Goal: Transaction & Acquisition: Purchase product/service

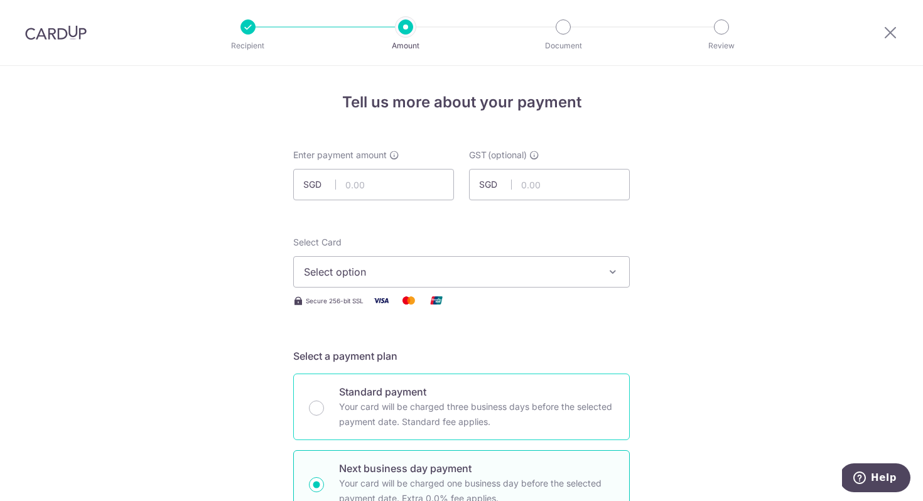
scroll to position [16, 0]
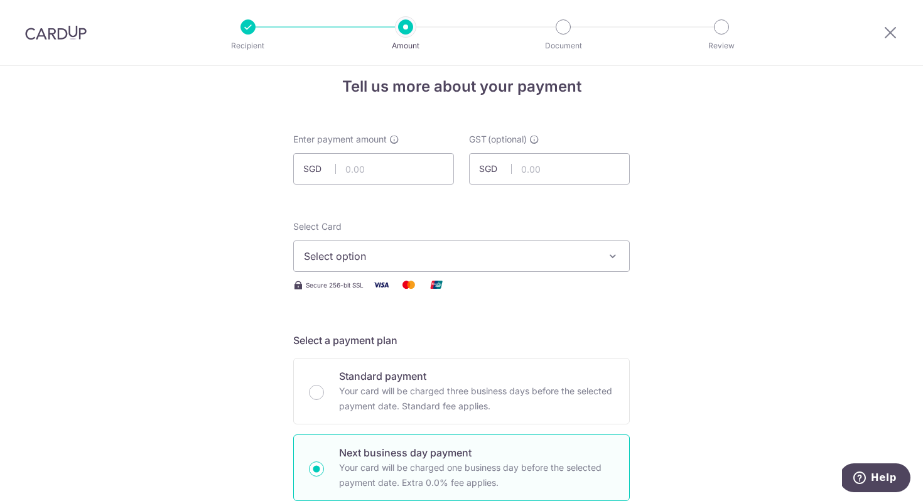
click at [393, 249] on span "Select option" at bounding box center [450, 256] width 293 height 15
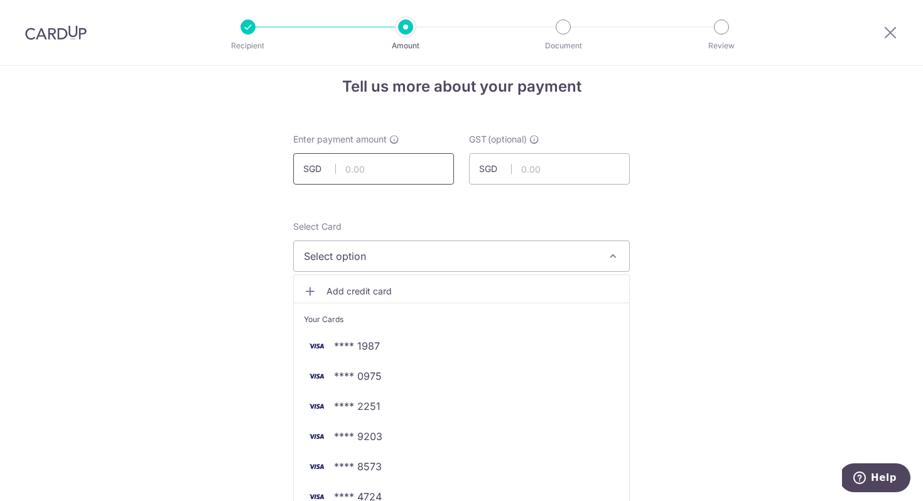
click at [355, 171] on input "text" at bounding box center [373, 168] width 161 height 31
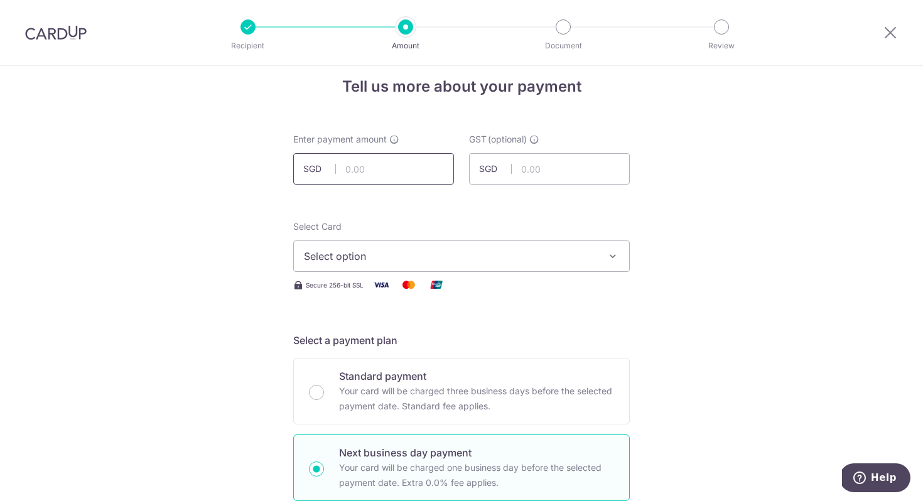
click at [379, 178] on input "text" at bounding box center [373, 168] width 161 height 31
click at [380, 175] on input "text" at bounding box center [373, 168] width 161 height 31
type input "55,719.52"
click at [542, 175] on input "text" at bounding box center [549, 168] width 161 height 31
click at [576, 158] on input "text" at bounding box center [549, 168] width 161 height 31
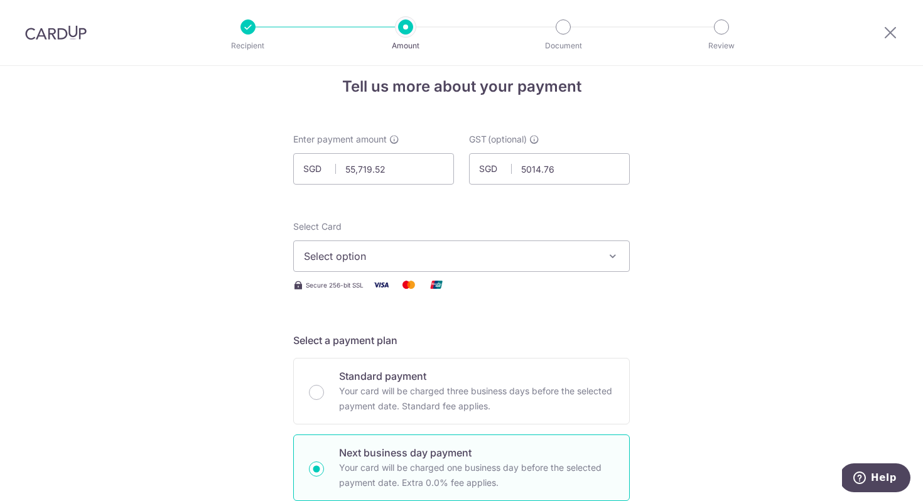
type input "5,014.76"
click at [531, 248] on button "Select option" at bounding box center [461, 256] width 337 height 31
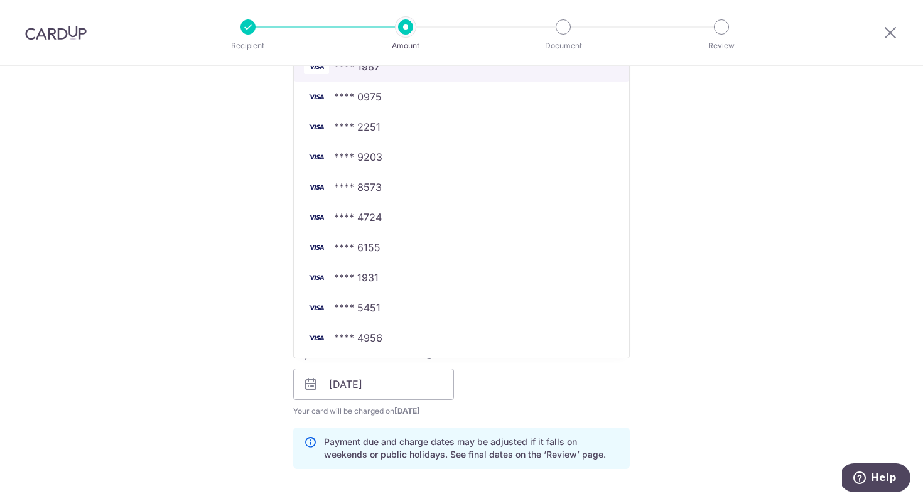
scroll to position [287, 0]
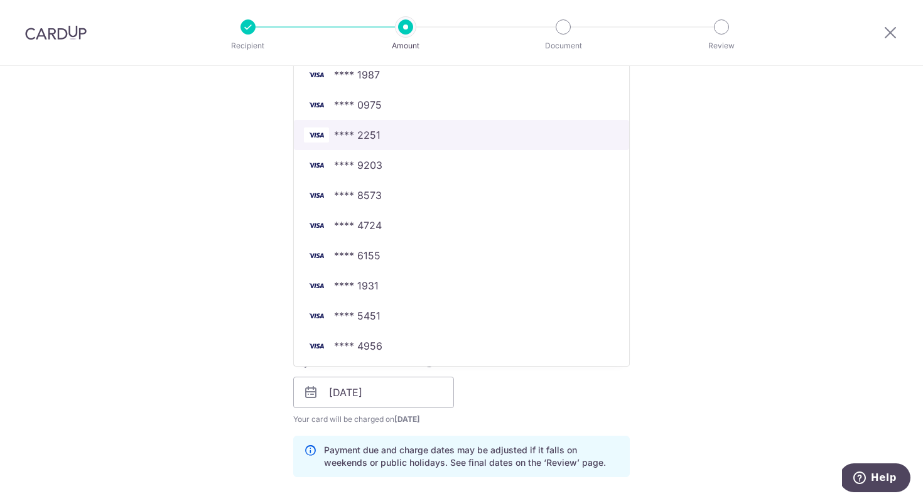
click at [361, 135] on span "**** 2251" at bounding box center [357, 134] width 46 height 15
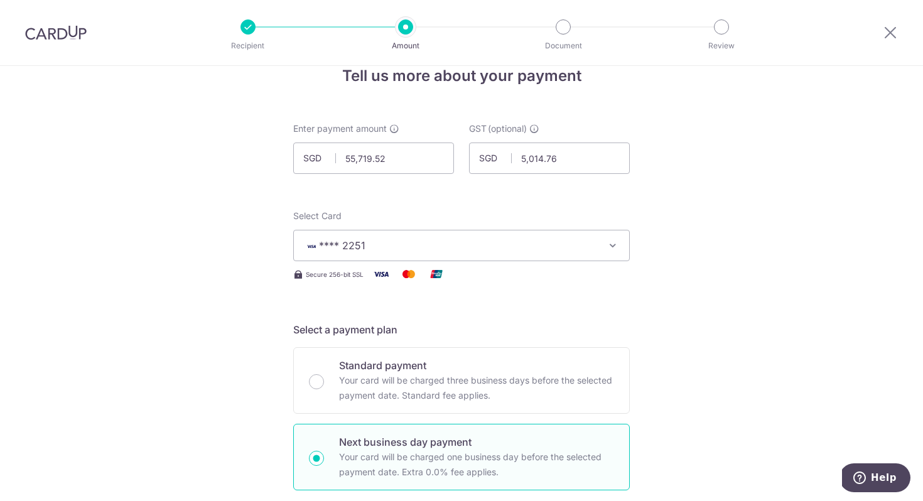
scroll to position [368, 0]
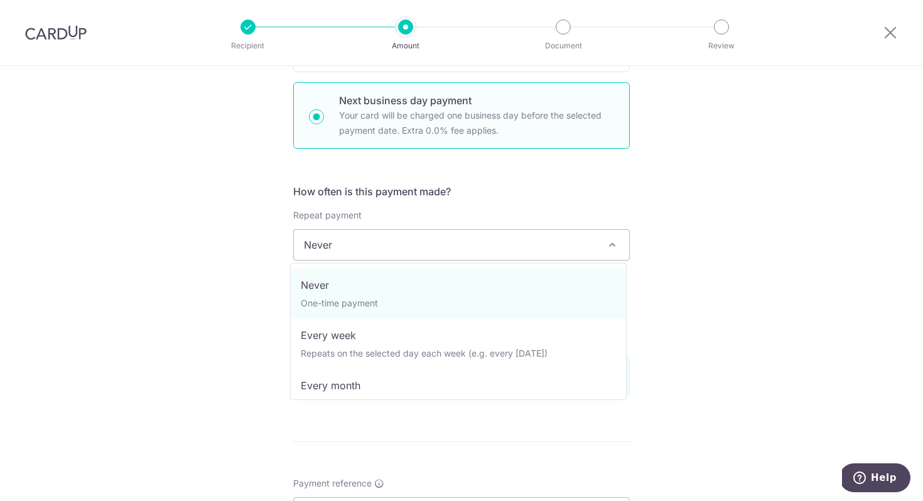
click at [393, 239] on span "Never" at bounding box center [461, 245] width 335 height 30
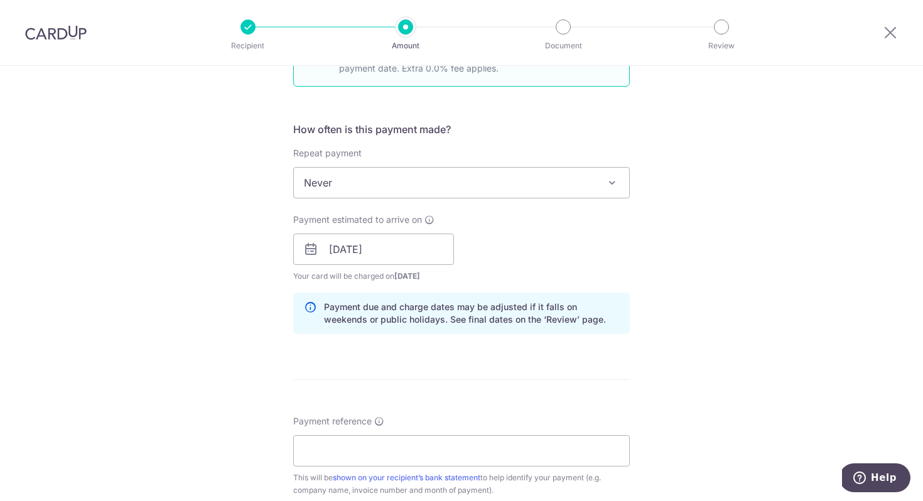
scroll to position [595, 0]
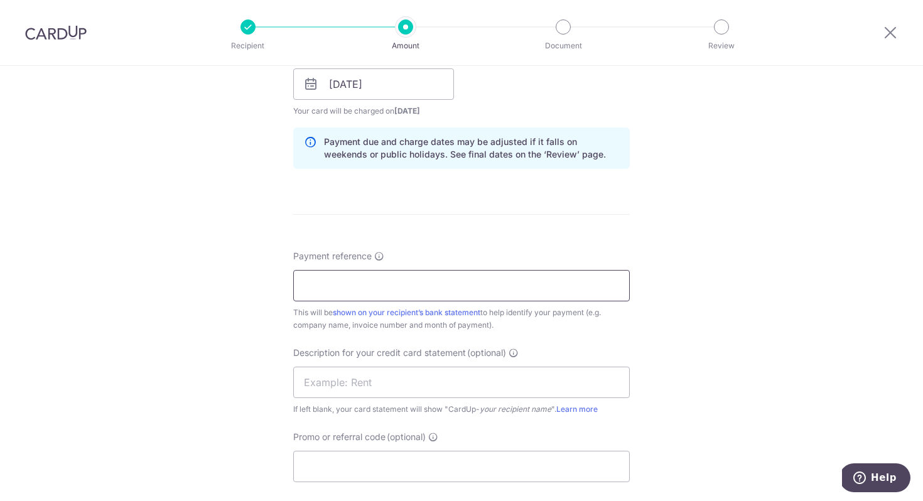
click at [381, 275] on input "Payment reference" at bounding box center [461, 285] width 337 height 31
click at [382, 290] on input "Payment reference" at bounding box center [461, 285] width 337 height 31
paste input "IN2025-01267"
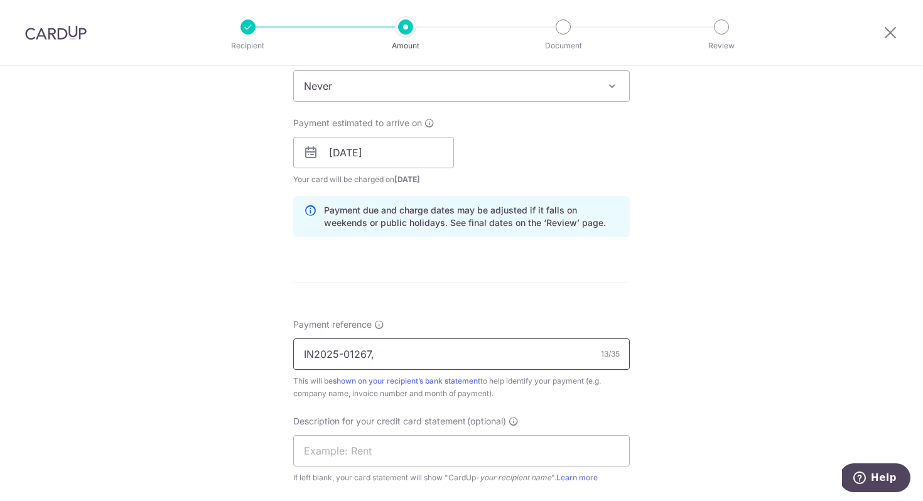
paste input "IN2025-01539"
type input "IN2025-01267, IN2025-01539"
click at [452, 439] on input "text" at bounding box center [461, 450] width 337 height 31
type input "Supplier"
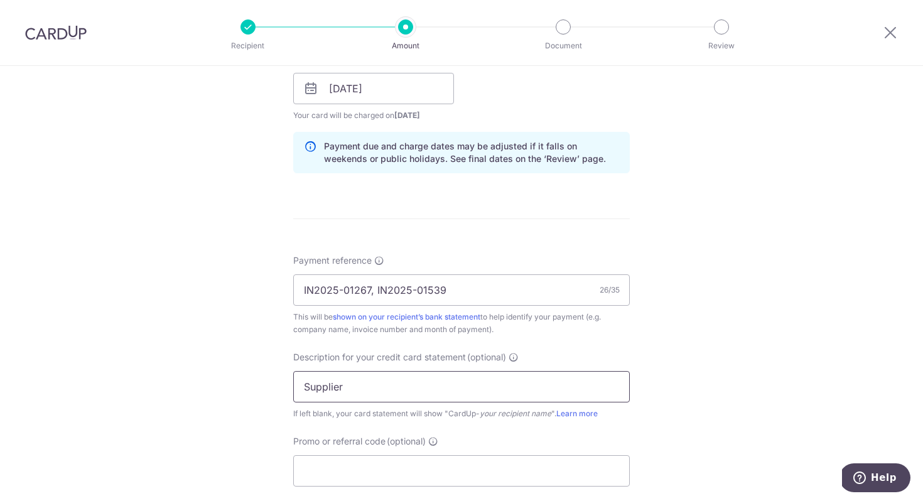
scroll to position [730, 0]
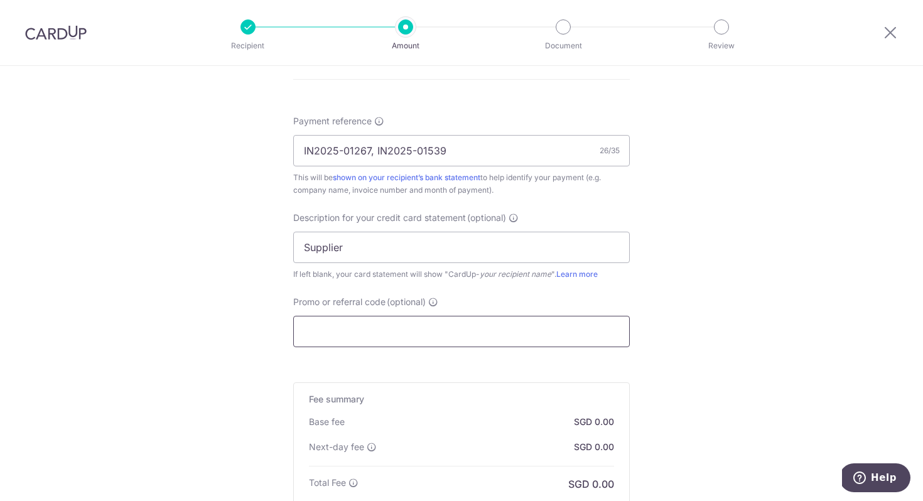
click at [366, 333] on input "Promo or referral code (optional)" at bounding box center [461, 331] width 337 height 31
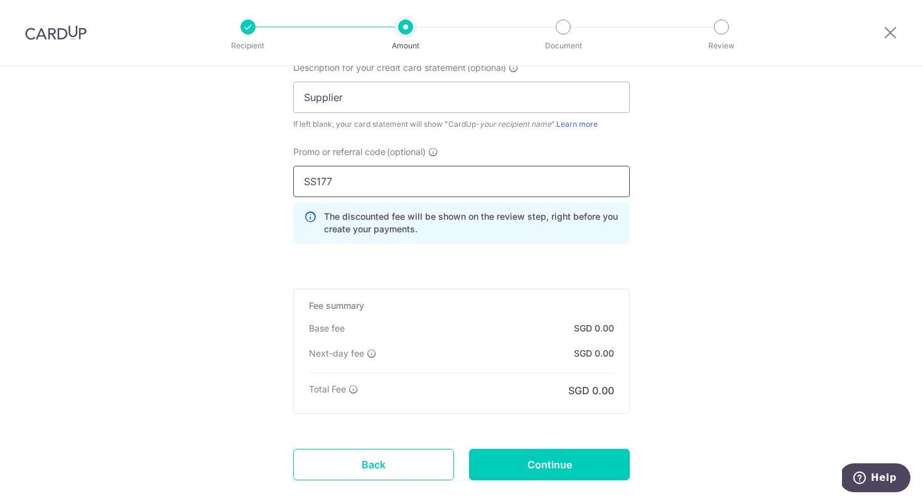
scroll to position [954, 0]
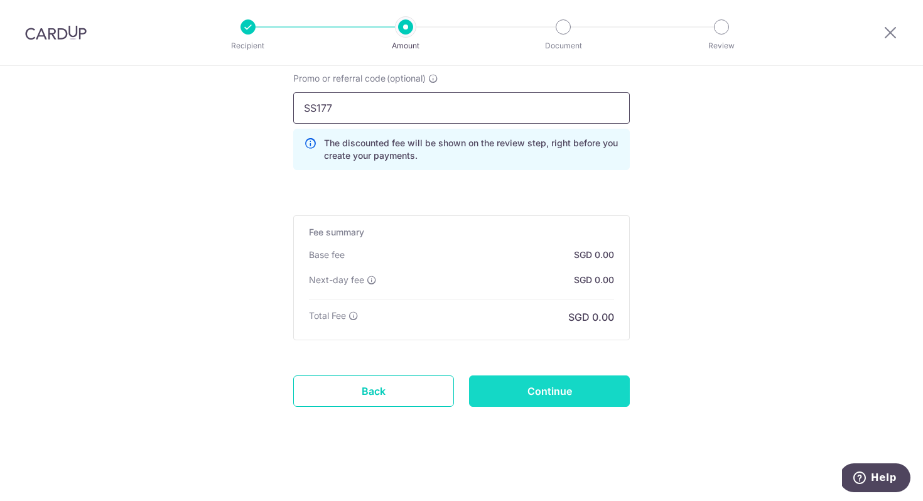
type input "SS177"
click at [529, 397] on input "Continue" at bounding box center [549, 391] width 161 height 31
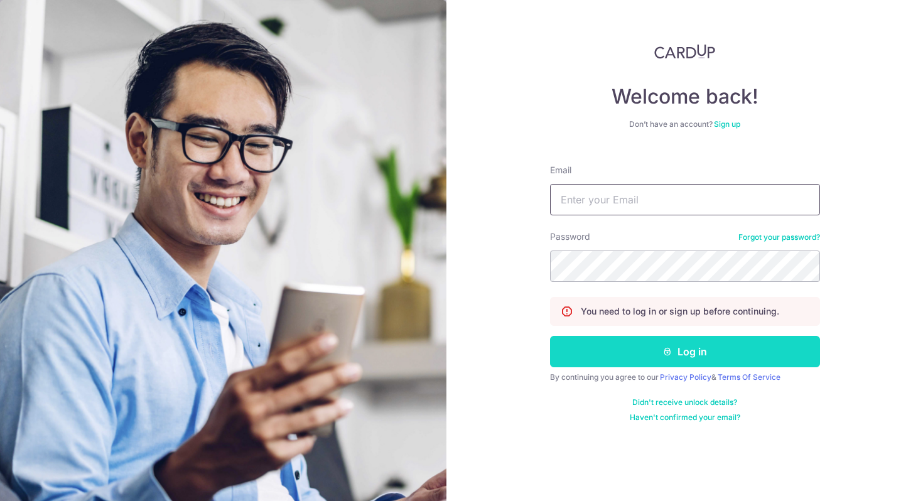
type input "andrew.chan@thesoupspoon.com"
click at [641, 337] on button "Log in" at bounding box center [685, 351] width 270 height 31
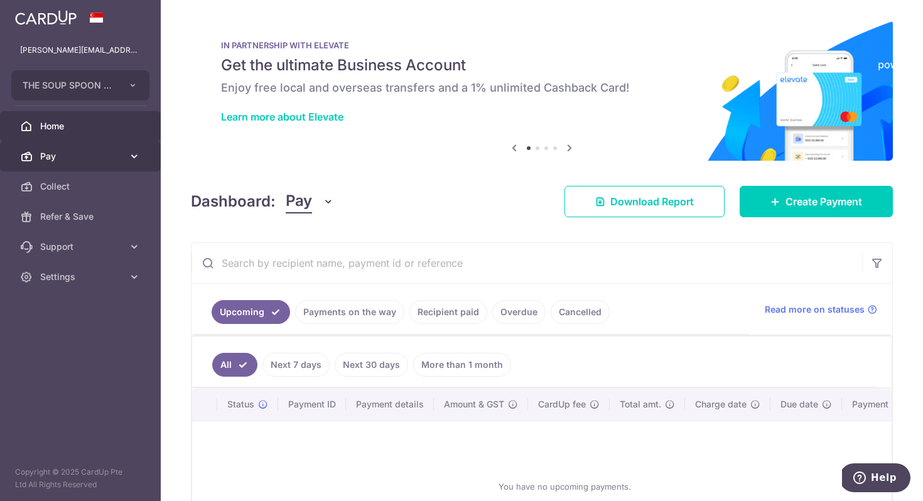
click at [61, 161] on span "Pay" at bounding box center [81, 156] width 83 height 13
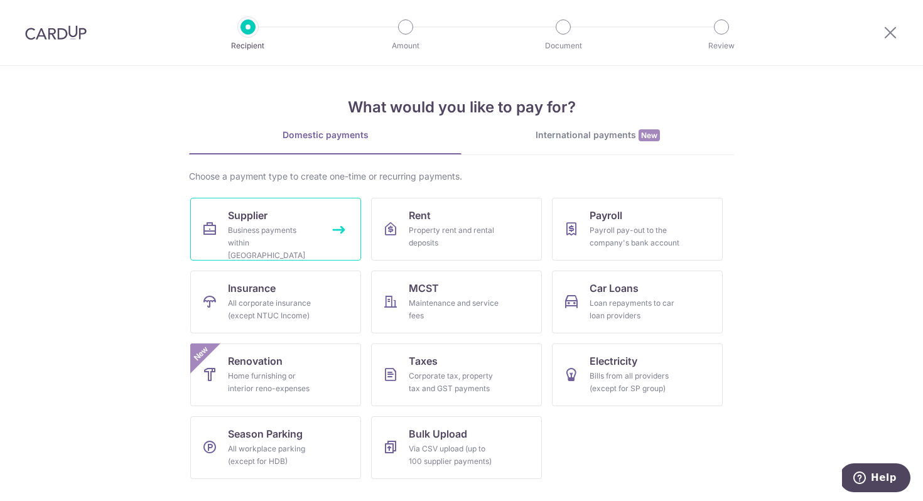
click at [308, 237] on div "Business payments within Singapore" at bounding box center [273, 243] width 90 height 38
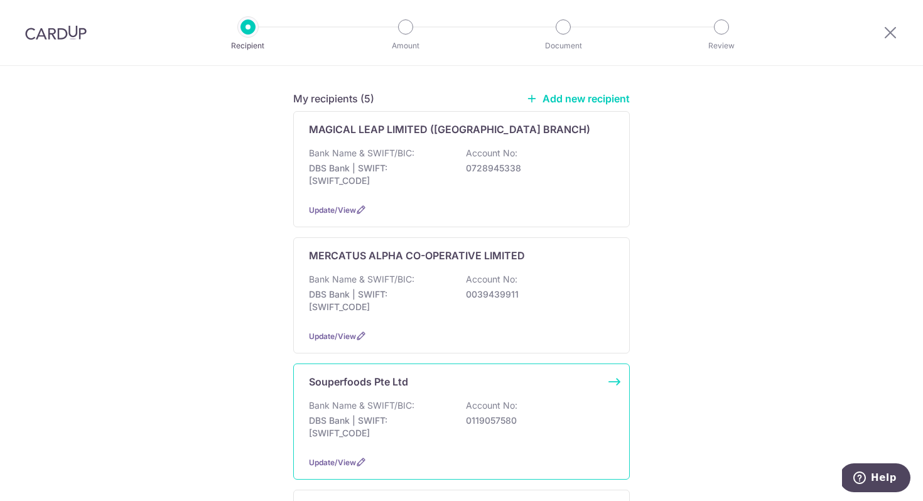
scroll to position [166, 0]
click at [400, 399] on p "Bank Name & SWIFT/BIC:" at bounding box center [362, 405] width 106 height 13
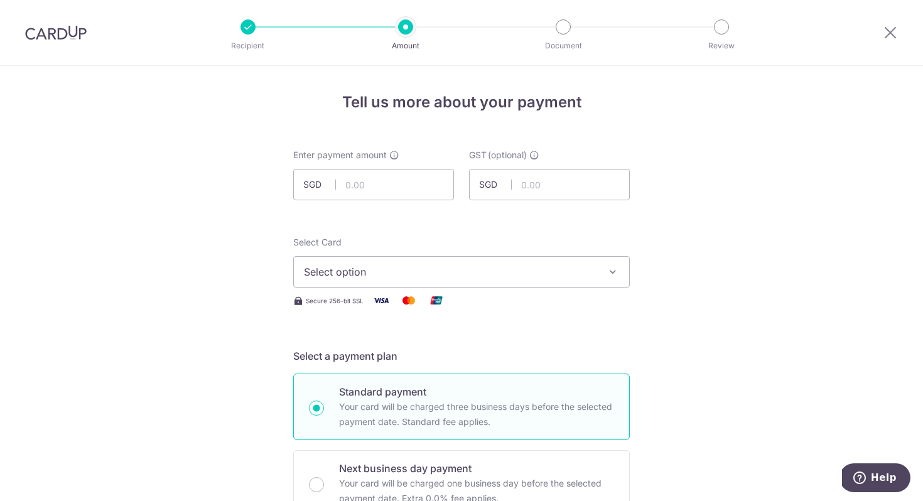
click at [391, 187] on input "text" at bounding box center [373, 184] width 161 height 31
click at [544, 190] on input "text" at bounding box center [549, 184] width 161 height 31
type input "5,014.76"
click at [353, 182] on input "text" at bounding box center [373, 184] width 161 height 31
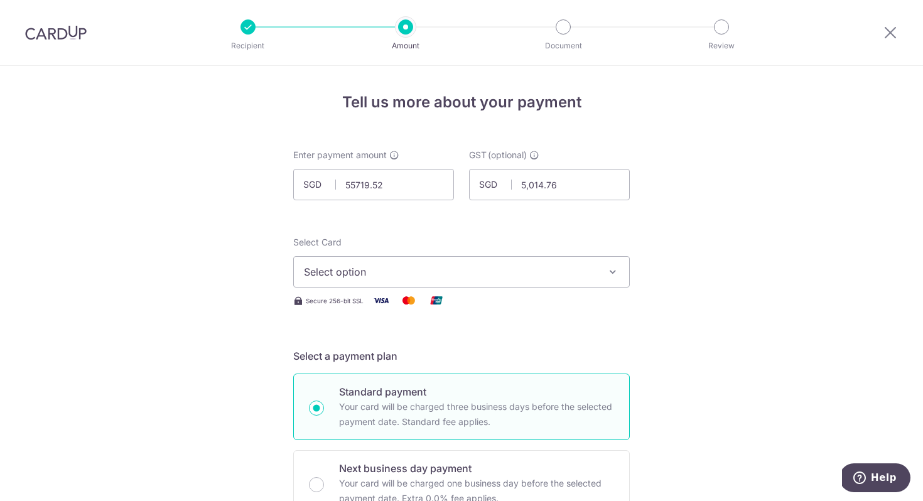
type input "55,719.52"
click at [534, 273] on span "Select option" at bounding box center [450, 271] width 293 height 15
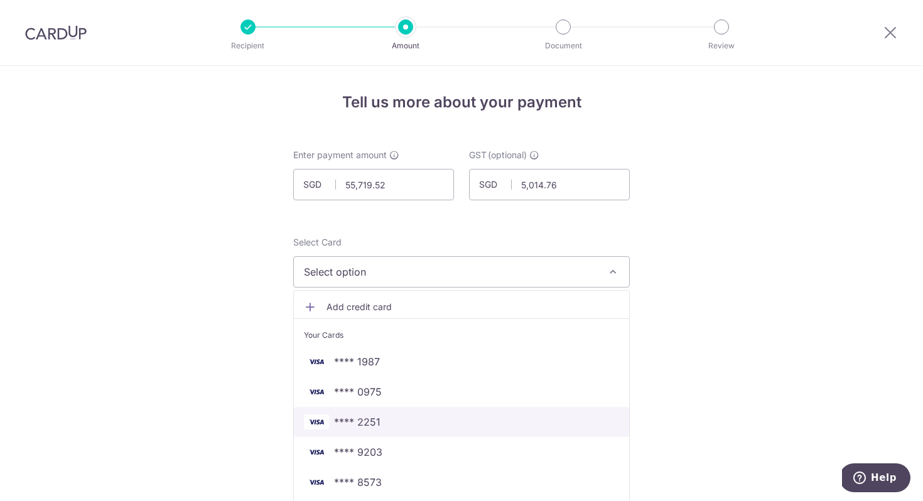
click at [387, 411] on link "**** 2251" at bounding box center [461, 422] width 335 height 30
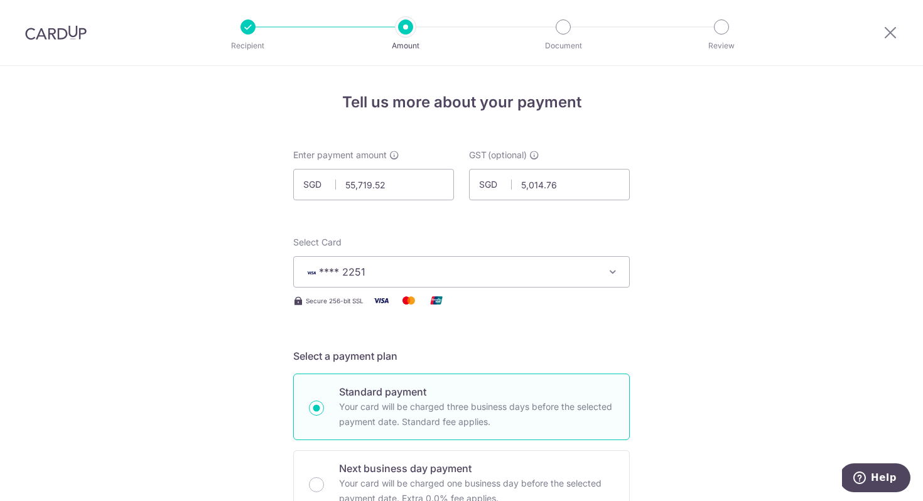
scroll to position [165, 0]
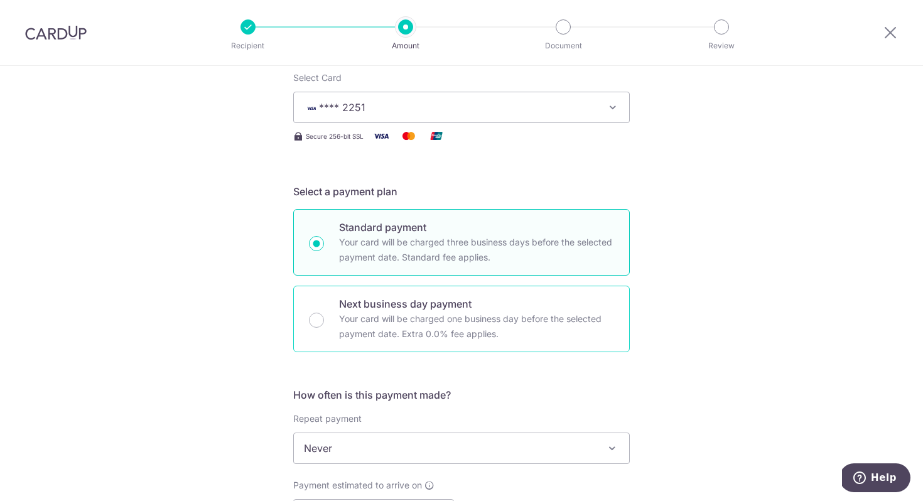
click at [372, 315] on p "Your card will be charged one business day before the selected payment date. Ex…" at bounding box center [476, 326] width 275 height 30
click at [324, 315] on input "Next business day payment Your card will be charged one business day before the…" at bounding box center [316, 320] width 15 height 15
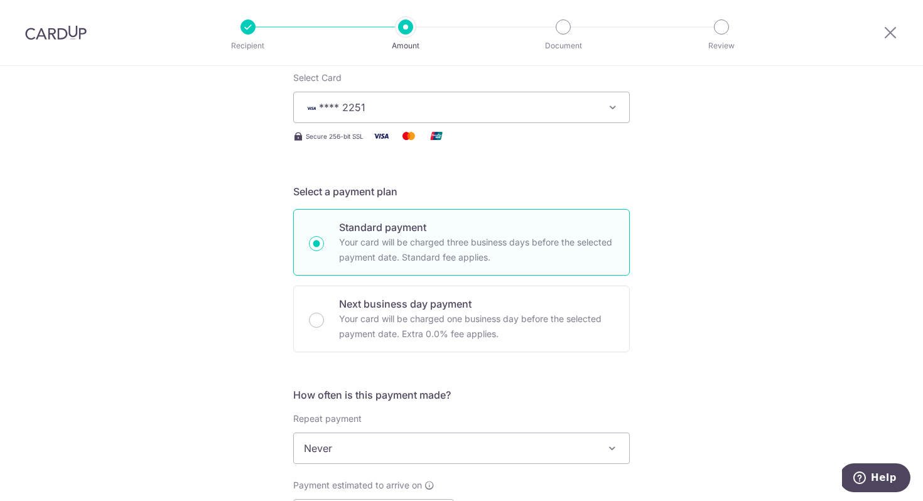
radio input "false"
radio input "true"
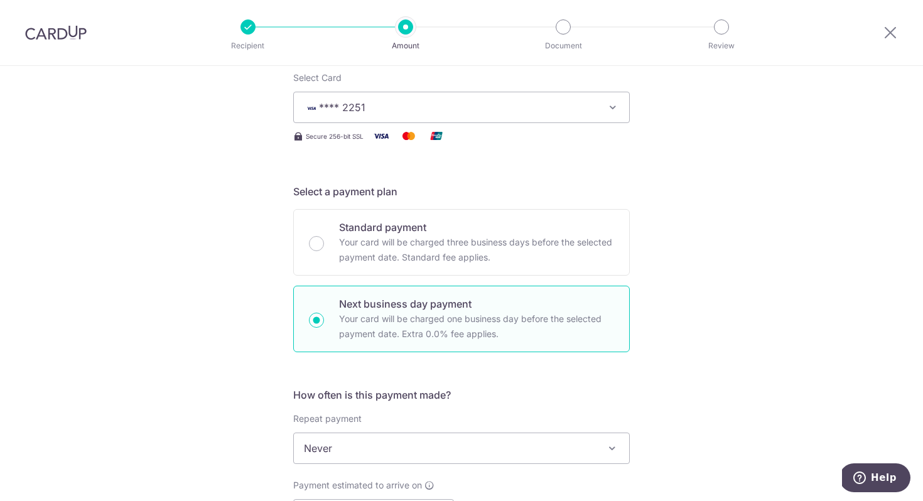
scroll to position [311, 0]
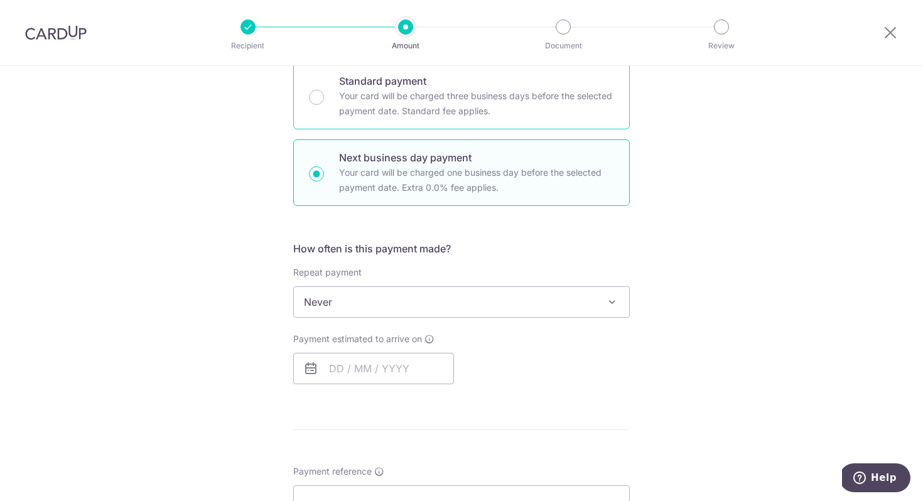
click at [412, 97] on p "Your card will be charged three business days before the selected payment date.…" at bounding box center [476, 104] width 275 height 30
click at [324, 97] on input "Standard payment Your card will be charged three business days before the selec…" at bounding box center [316, 97] width 15 height 15
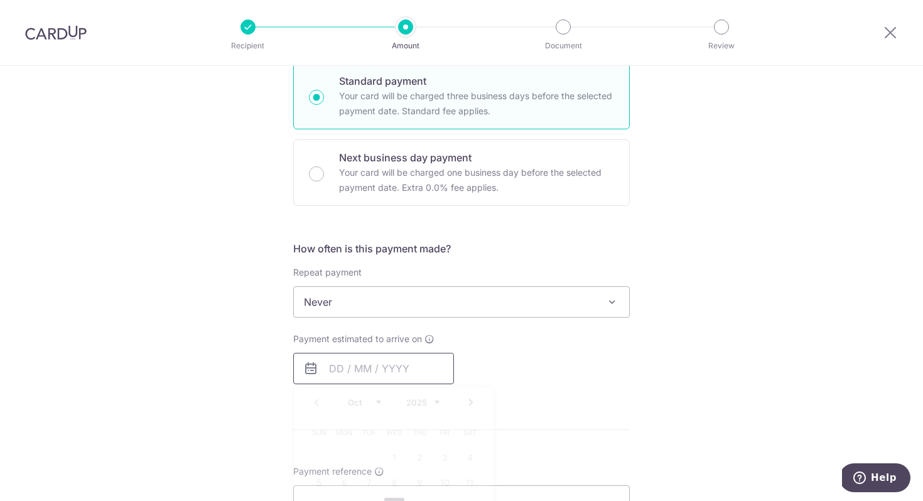
click at [388, 371] on input "text" at bounding box center [373, 368] width 161 height 31
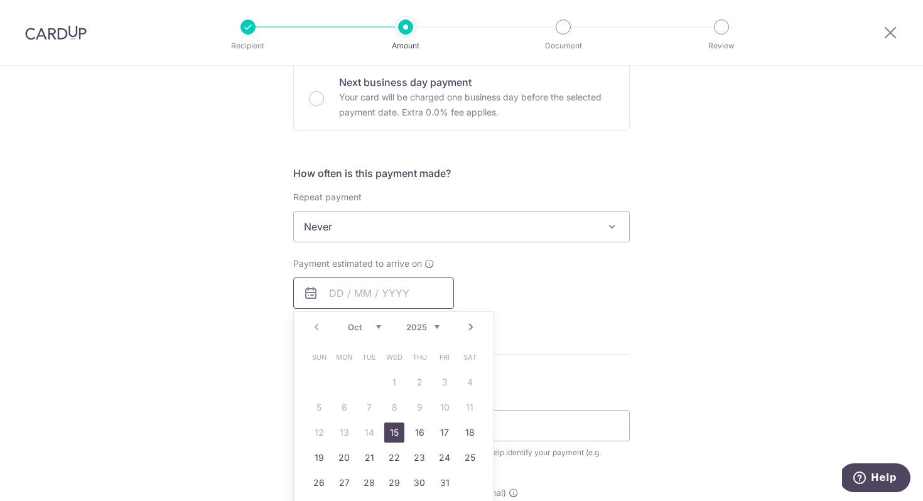
scroll to position [456, 0]
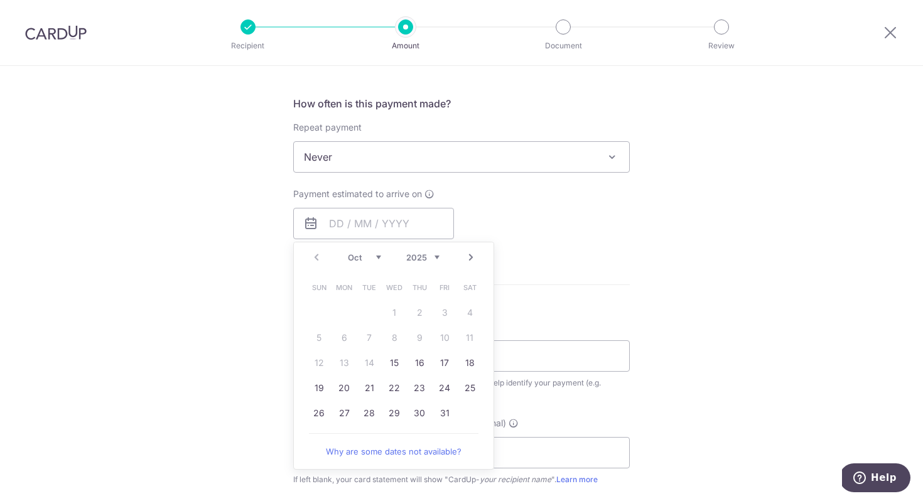
click at [641, 308] on div "Tell us more about your payment Enter payment amount SGD 55,719.52 55719.52 GST…" at bounding box center [461, 211] width 923 height 1203
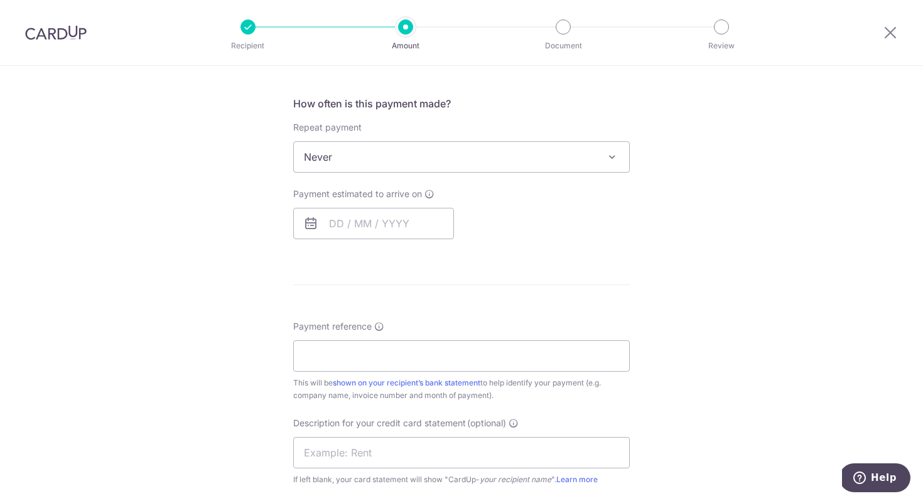
scroll to position [387, 0]
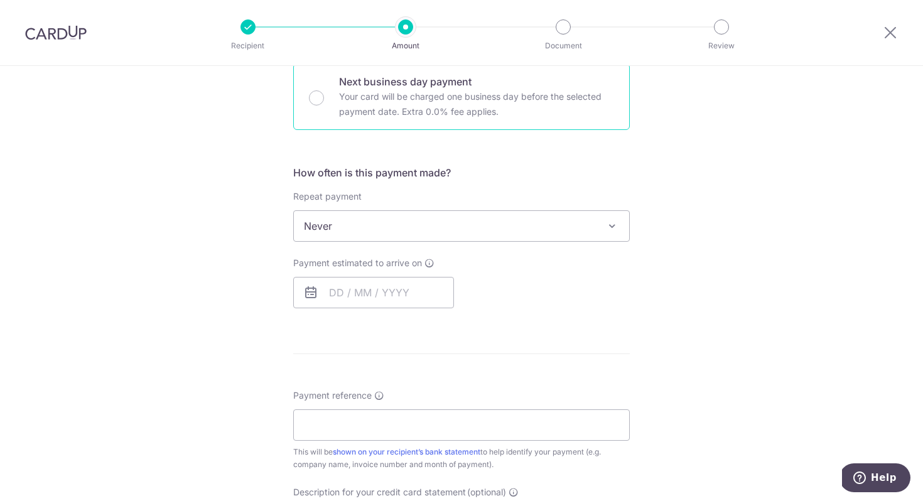
click at [424, 106] on p "Your card will be charged one business day before the selected payment date. Ex…" at bounding box center [476, 104] width 275 height 30
click at [324, 106] on input "Next business day payment Your card will be charged one business day before the…" at bounding box center [316, 97] width 15 height 15
radio input "false"
radio input "true"
click at [363, 290] on input "text" at bounding box center [373, 292] width 161 height 31
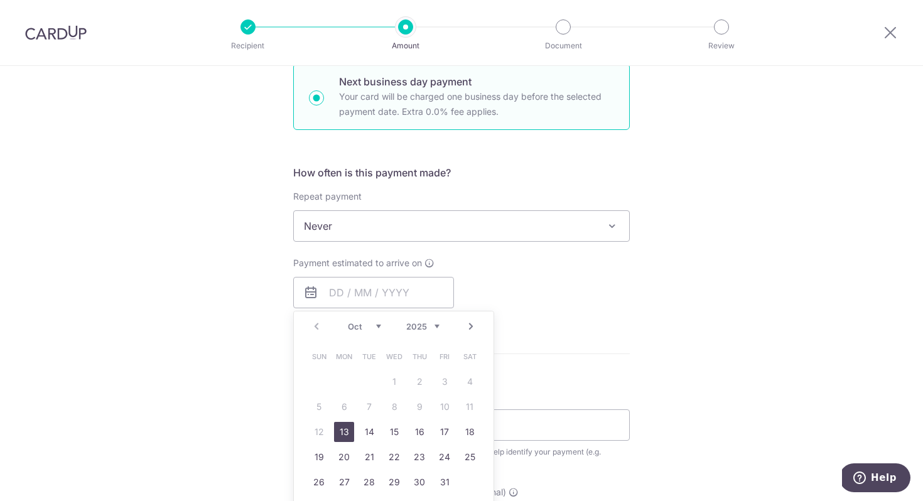
click at [338, 435] on link "13" at bounding box center [344, 432] width 20 height 20
type input "[DATE]"
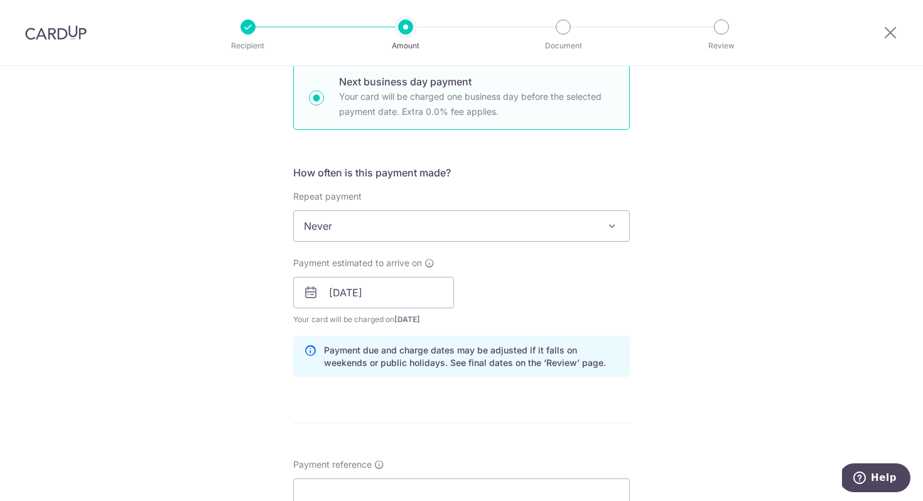
scroll to position [619, 0]
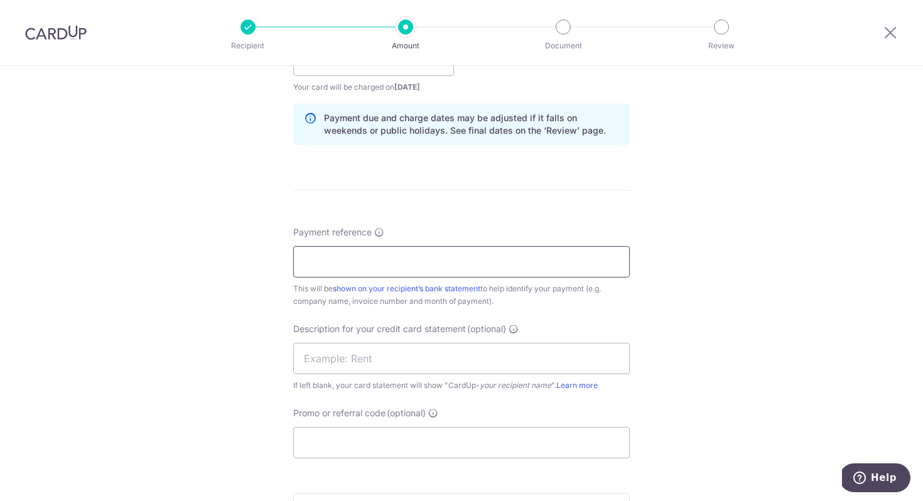
click at [374, 257] on input "Payment reference" at bounding box center [461, 261] width 337 height 31
click at [347, 271] on input "Payment reference" at bounding box center [461, 261] width 337 height 31
paste input "IN2025-01539"
paste input "IN2025-01267"
type input "IN2025-01539,IN2025-01267"
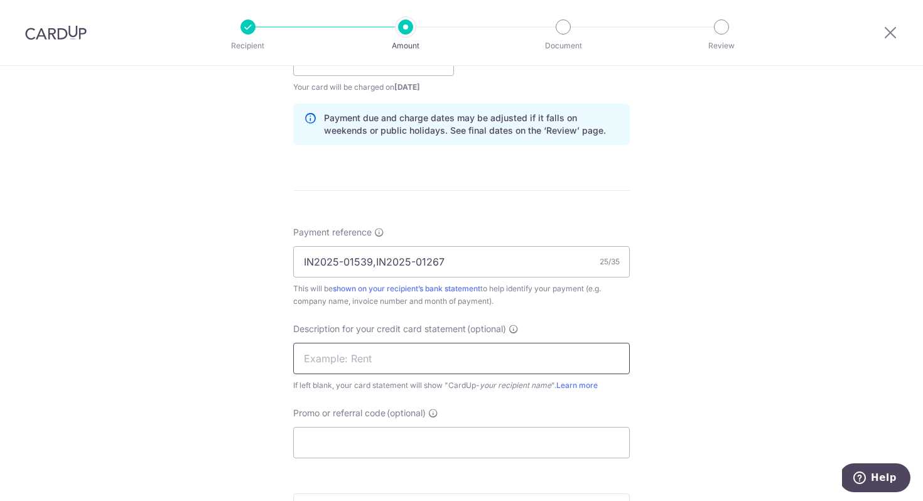
click at [398, 359] on input "text" at bounding box center [461, 358] width 337 height 31
type input "Payment to SF"
click at [399, 446] on input "Promo or referral code (optional)" at bounding box center [461, 442] width 337 height 31
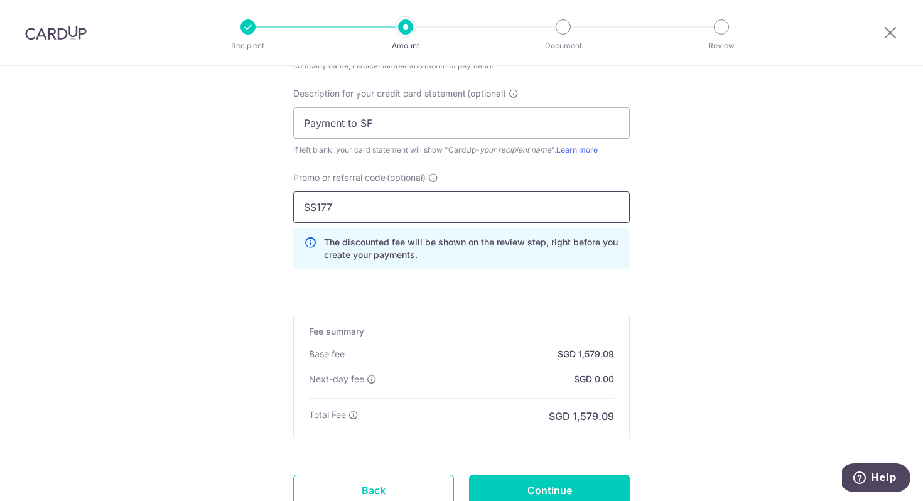
scroll to position [916, 0]
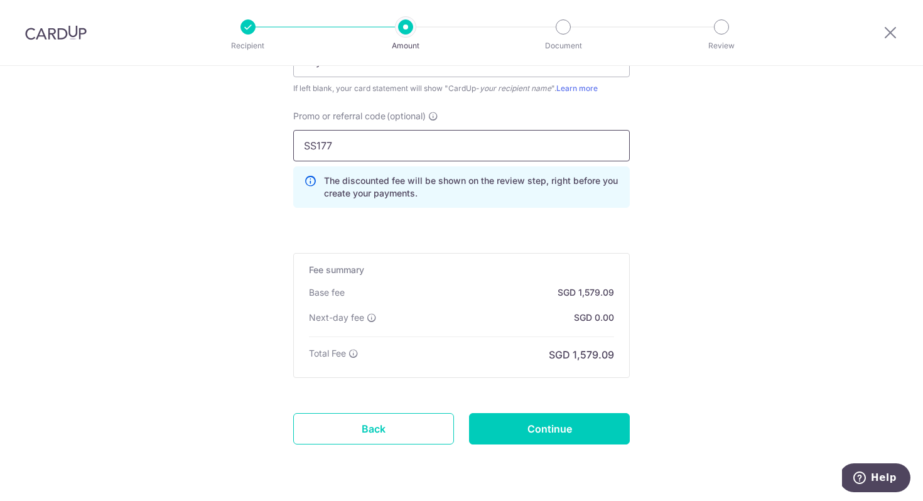
type input "SS177"
click at [595, 436] on input "Continue" at bounding box center [549, 428] width 161 height 31
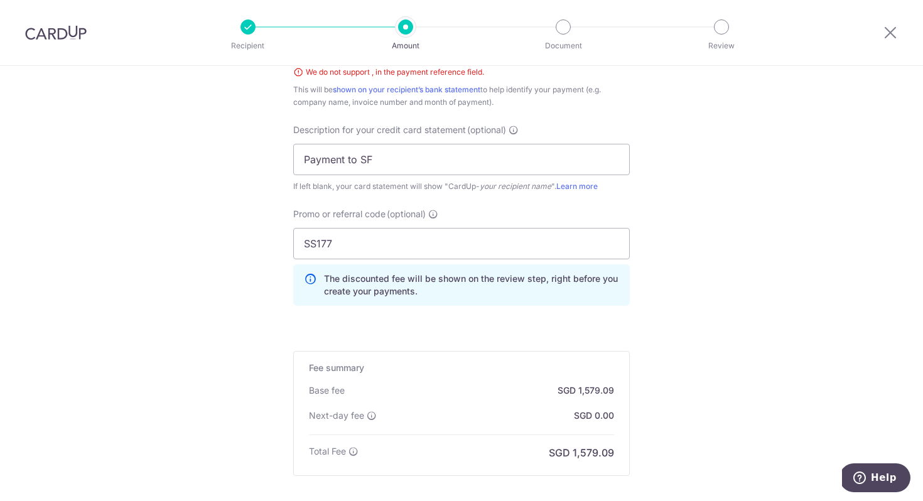
scroll to position [673, 0]
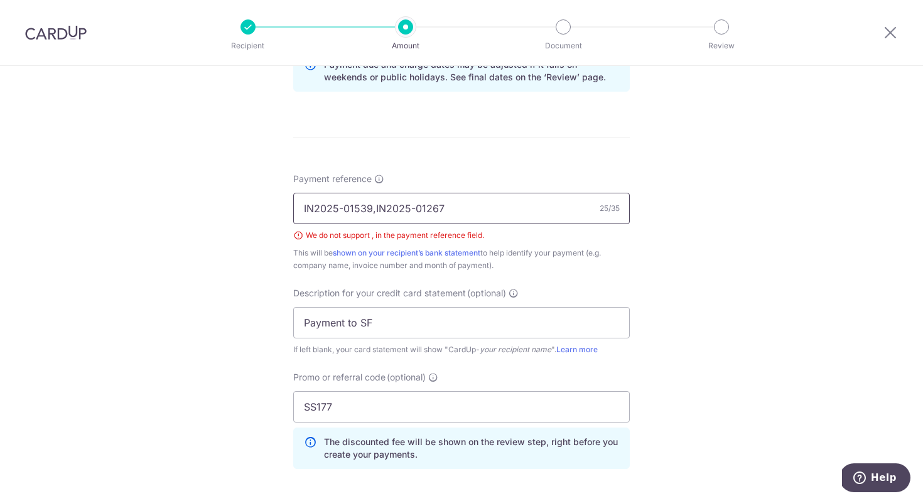
click at [372, 206] on input "IN2025-01539,IN2025-01267" at bounding box center [461, 208] width 337 height 31
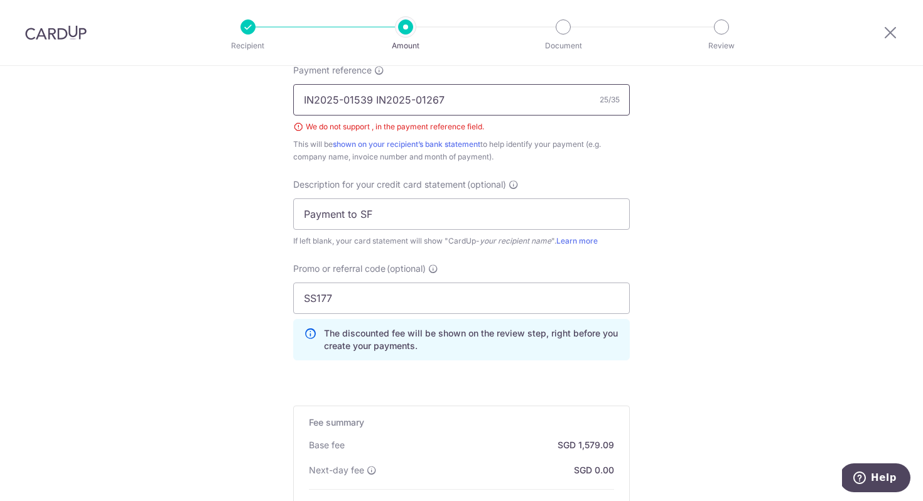
scroll to position [972, 0]
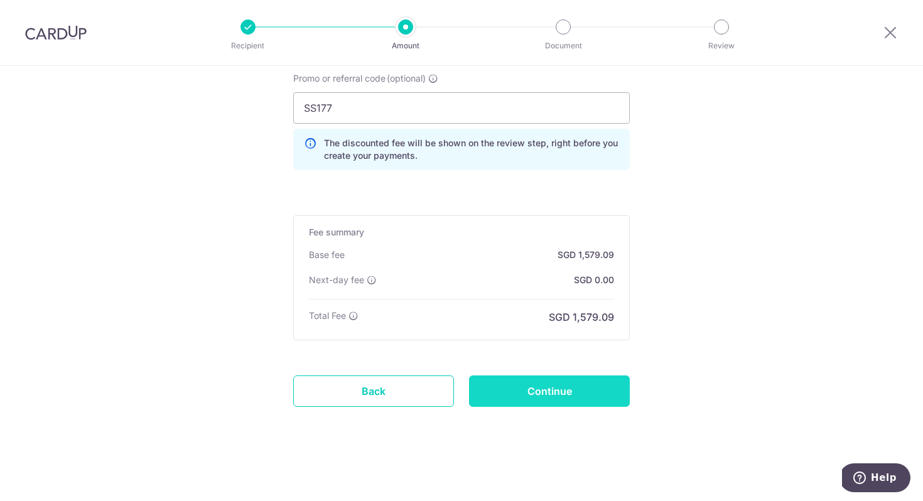
type input "IN2025-01539 IN2025-01267"
click at [531, 399] on input "Continue" at bounding box center [549, 391] width 161 height 31
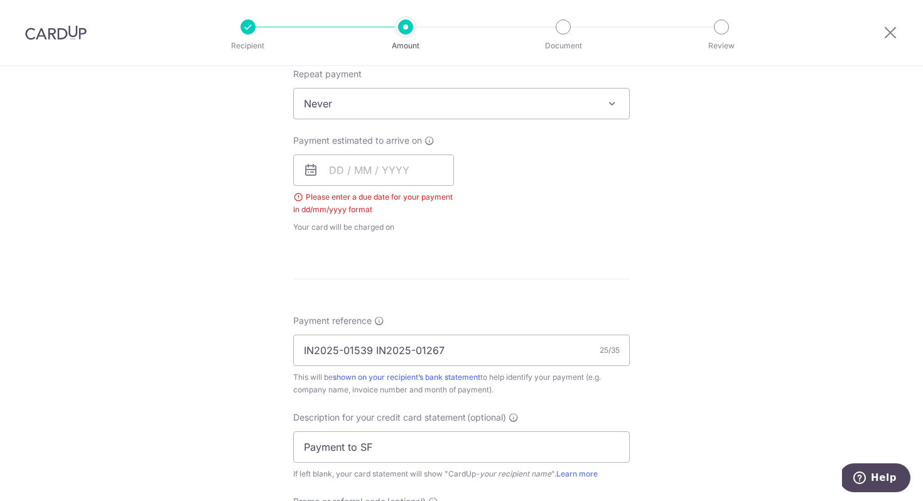
scroll to position [248, 0]
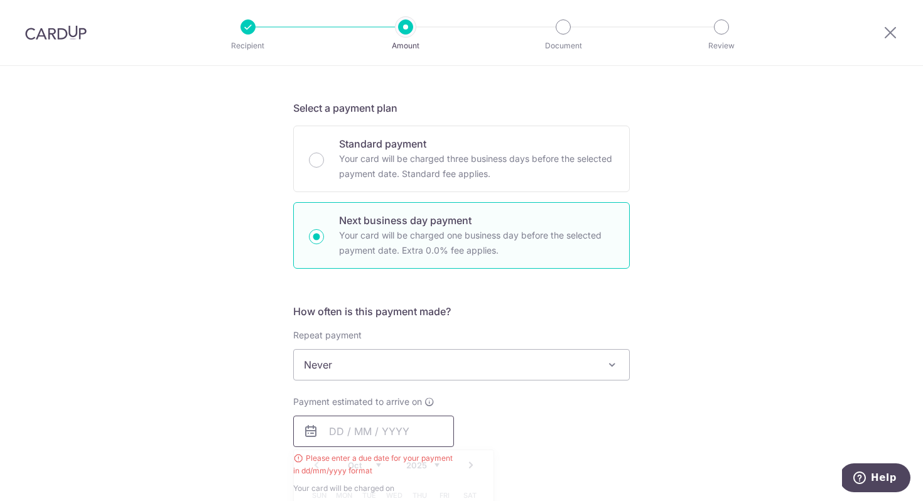
click at [392, 436] on input "text" at bounding box center [373, 431] width 161 height 31
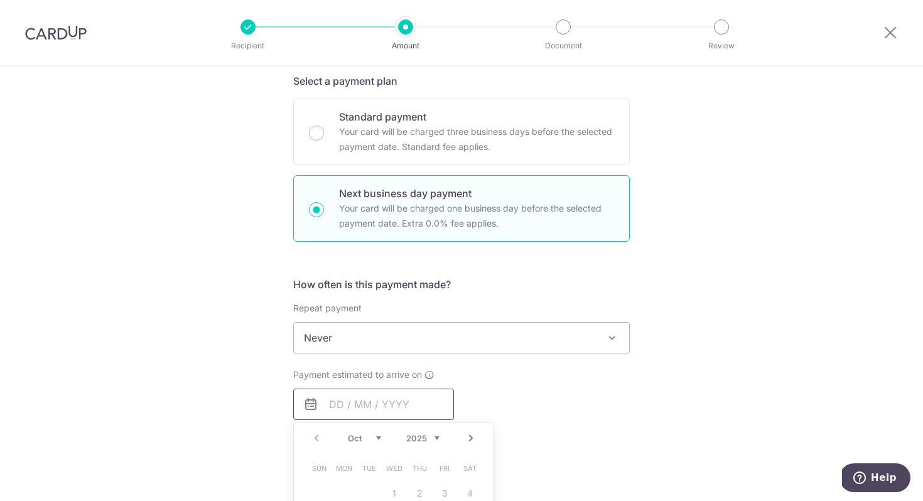
scroll to position [361, 0]
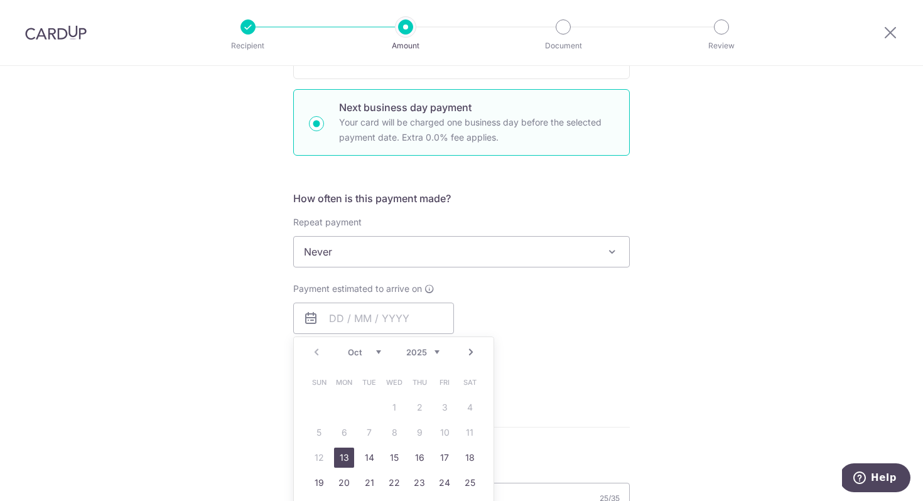
click at [347, 460] on link "13" at bounding box center [344, 458] width 20 height 20
type input "[DATE]"
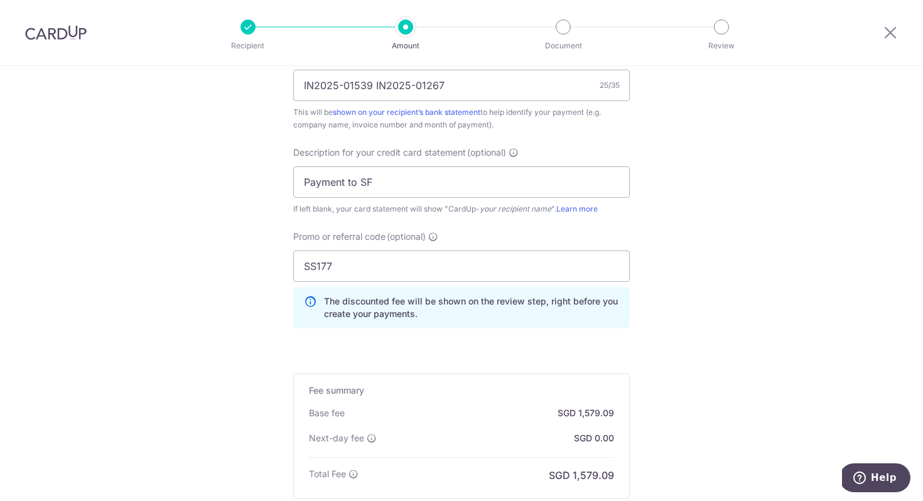
scroll to position [954, 0]
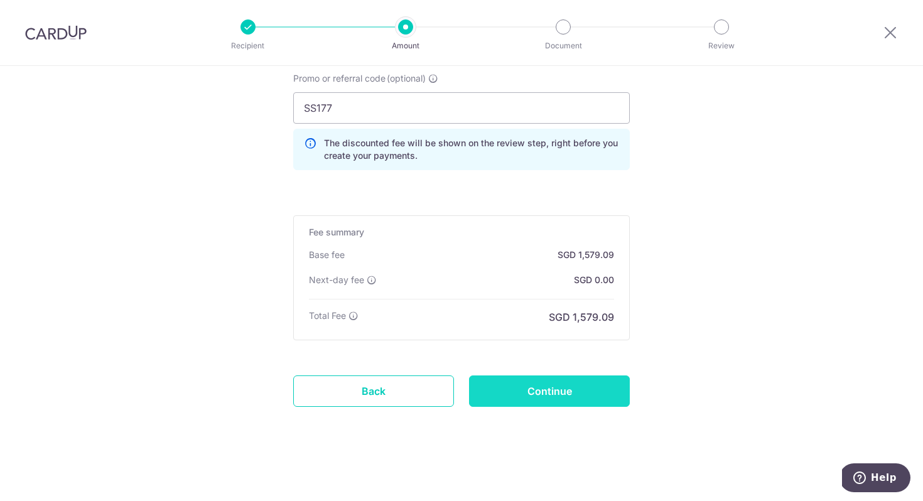
click at [592, 401] on input "Continue" at bounding box center [549, 391] width 161 height 31
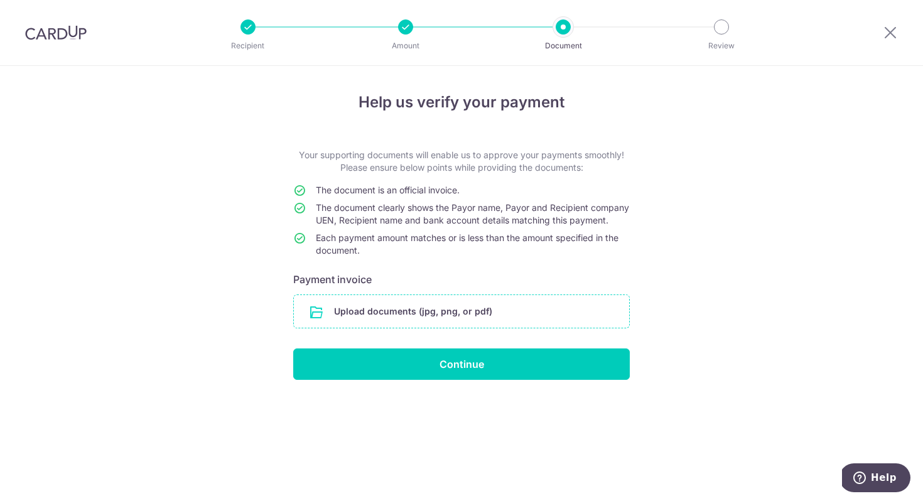
click at [471, 328] on input "file" at bounding box center [461, 311] width 335 height 33
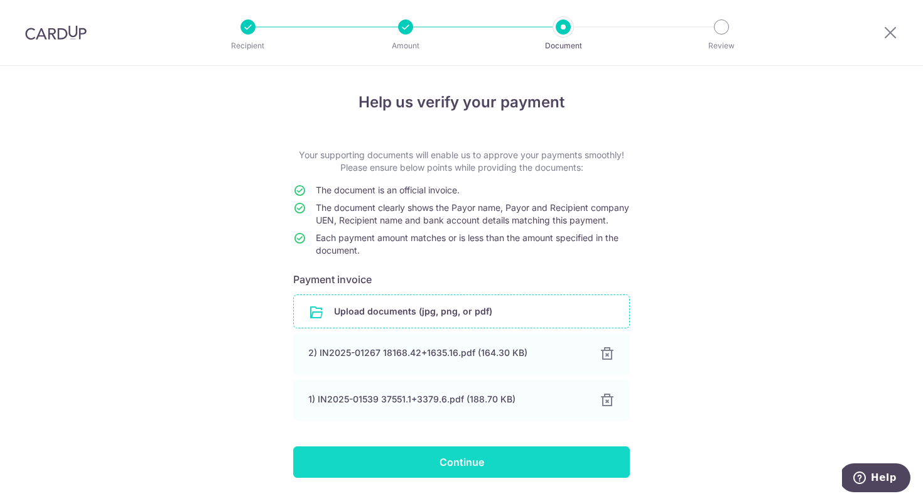
click at [509, 472] on input "Continue" at bounding box center [461, 462] width 337 height 31
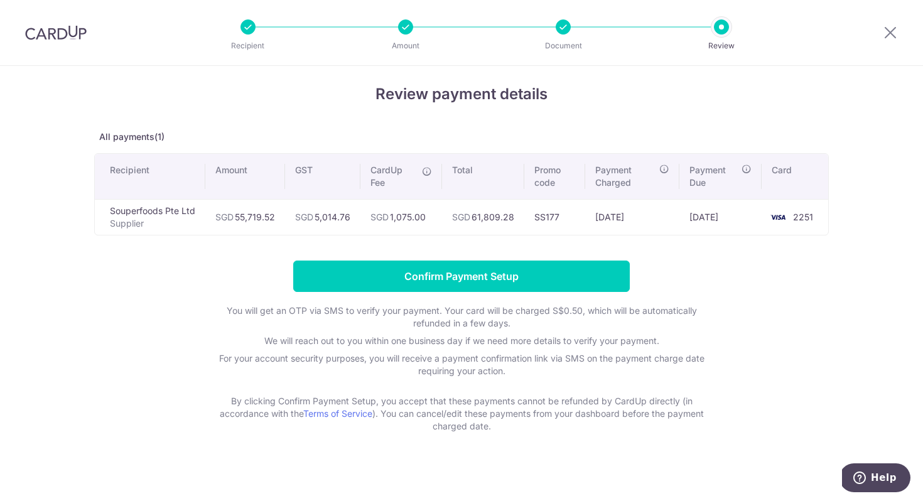
scroll to position [14, 0]
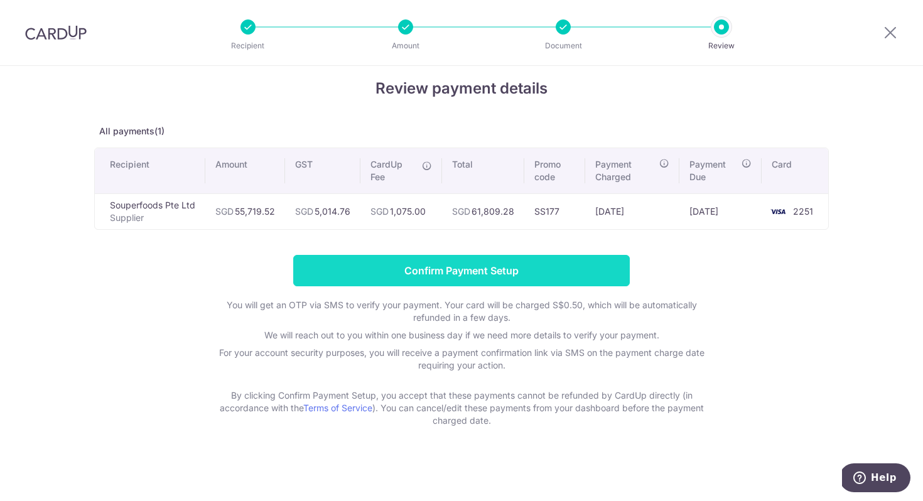
click at [466, 268] on input "Confirm Payment Setup" at bounding box center [461, 270] width 337 height 31
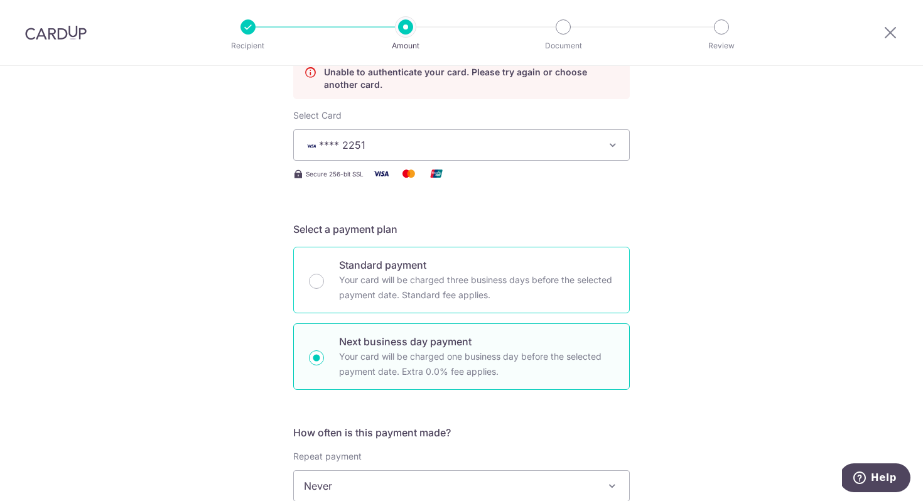
scroll to position [334, 0]
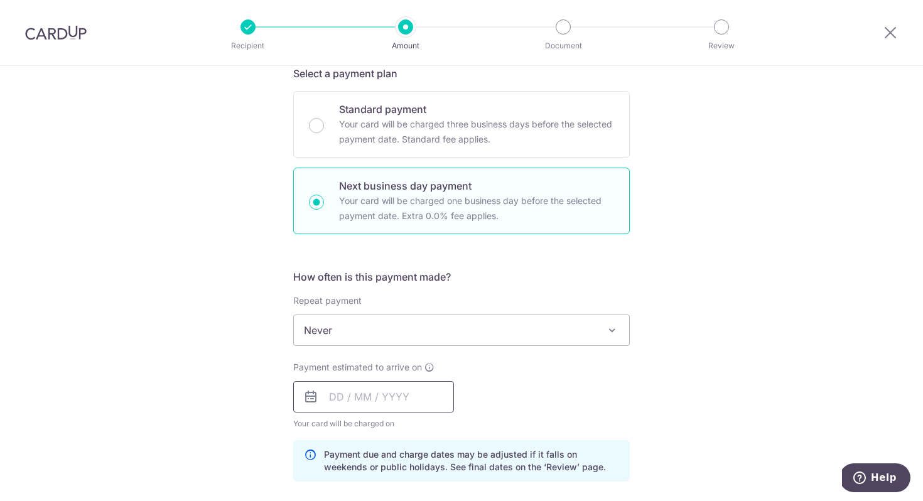
click at [414, 381] on input "text" at bounding box center [373, 396] width 161 height 31
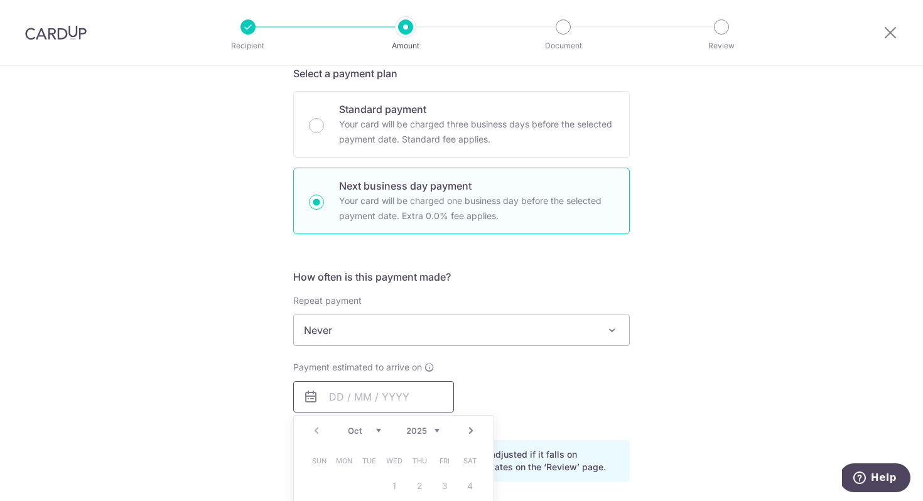
scroll to position [622, 0]
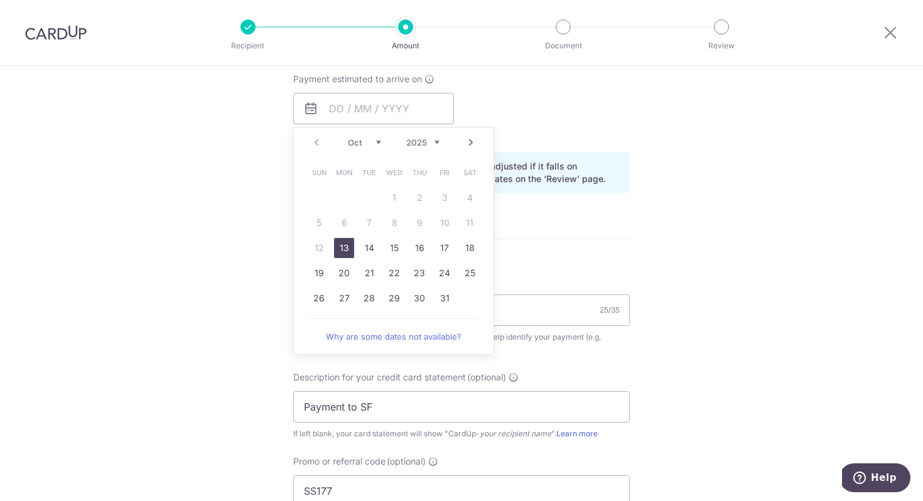
click at [334, 247] on link "13" at bounding box center [344, 248] width 20 height 20
type input "[DATE]"
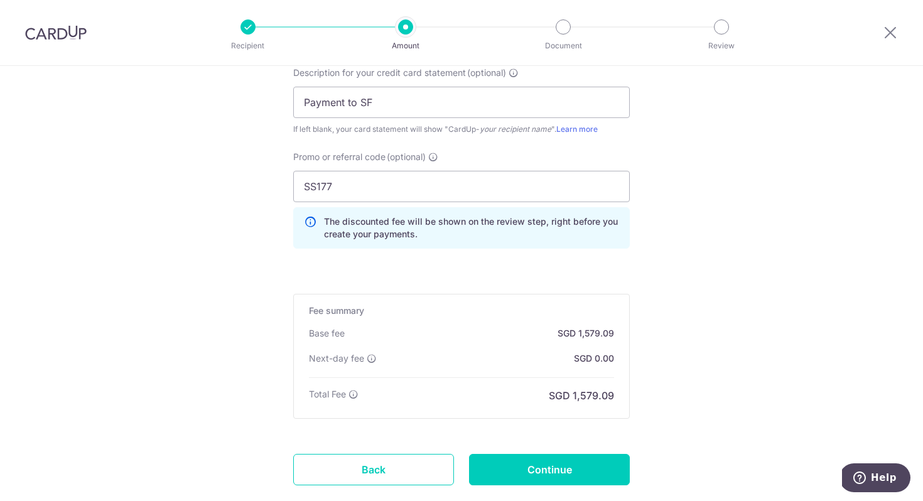
scroll to position [995, 0]
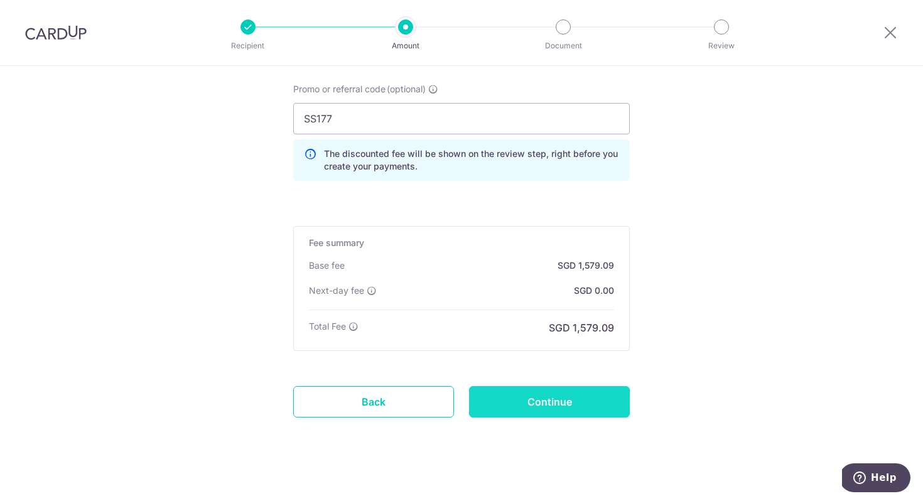
click at [584, 410] on input "Continue" at bounding box center [549, 401] width 161 height 31
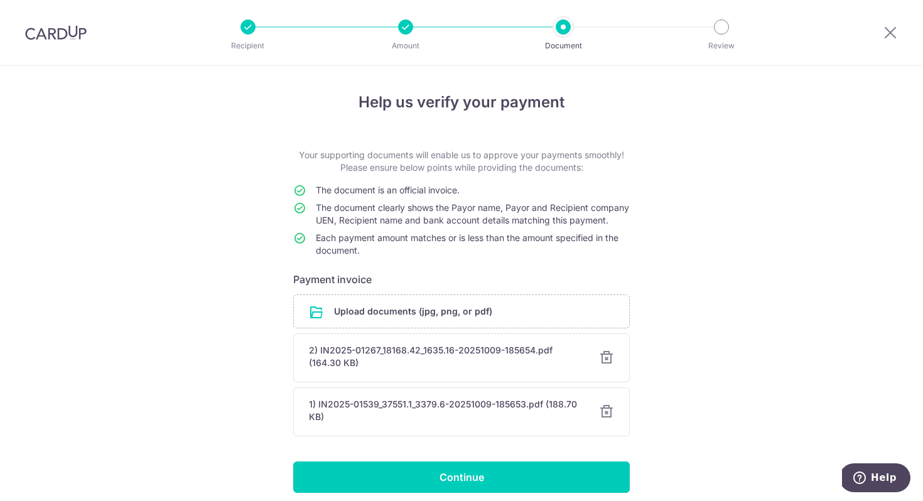
scroll to position [63, 0]
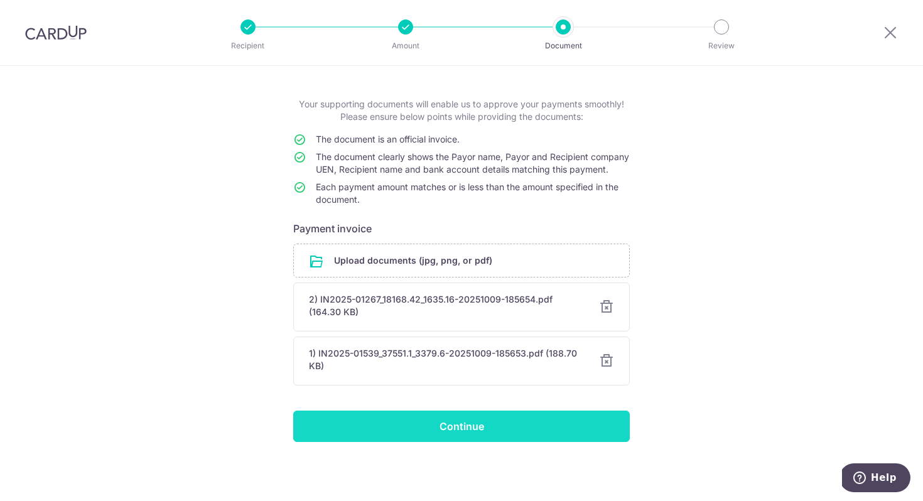
click at [470, 425] on input "Continue" at bounding box center [461, 426] width 337 height 31
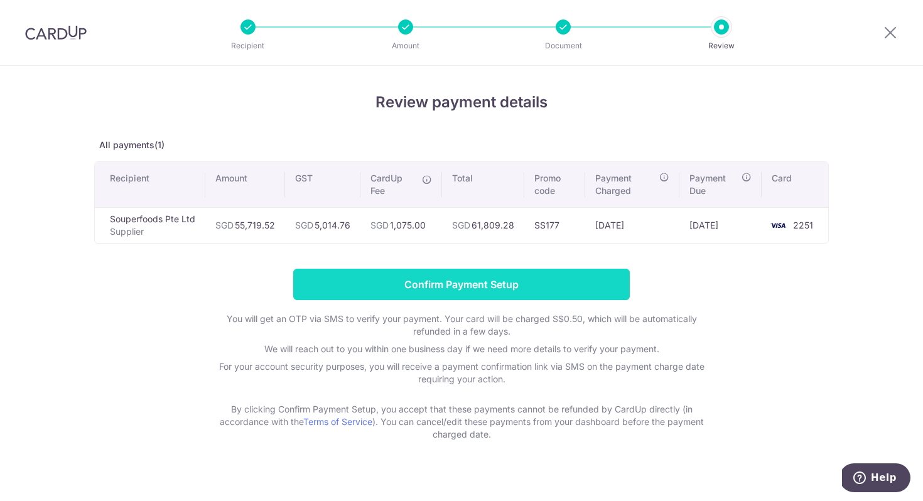
click at [524, 285] on input "Confirm Payment Setup" at bounding box center [461, 284] width 337 height 31
